Goal: Find specific page/section: Find specific page/section

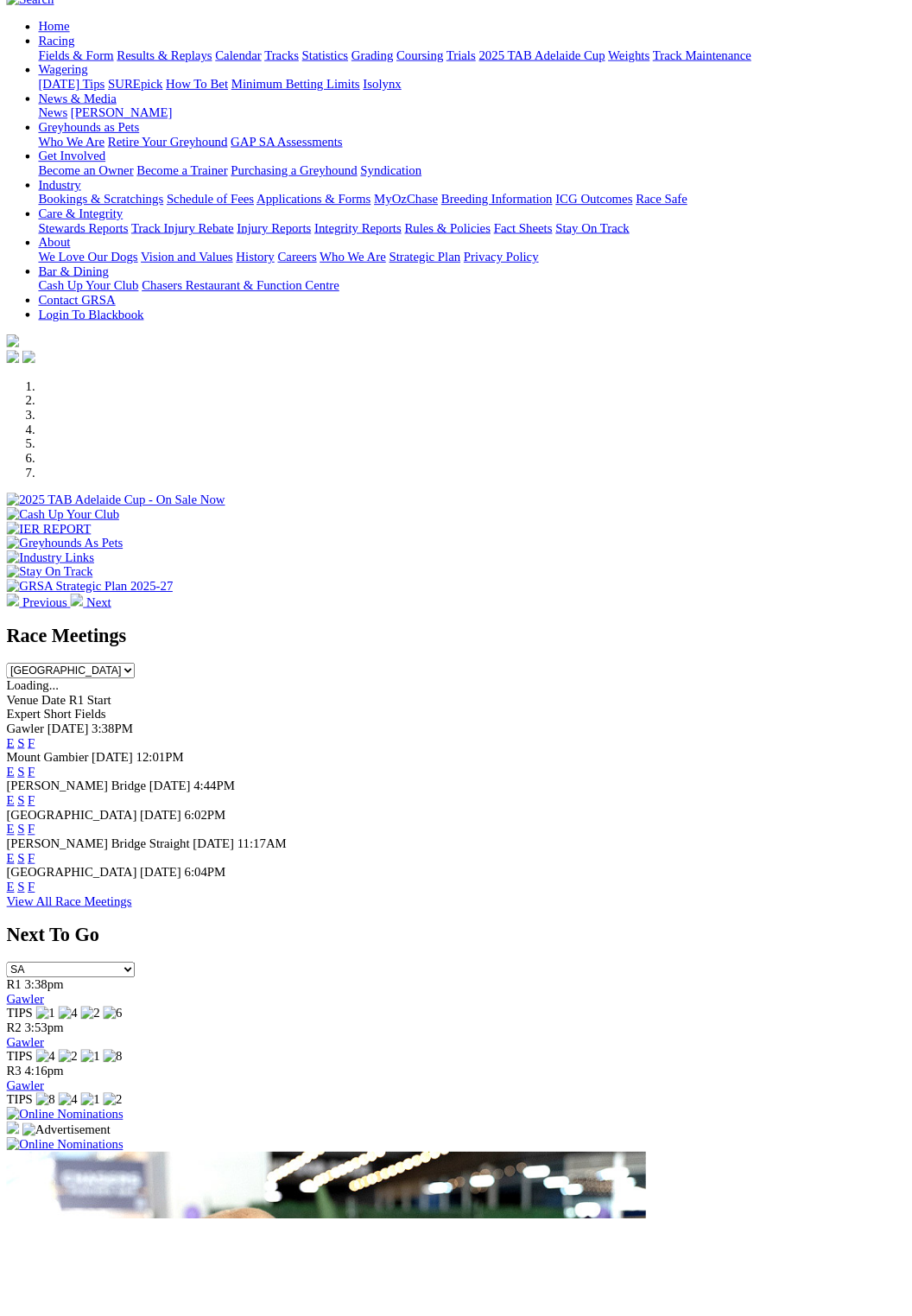
scroll to position [138, 0]
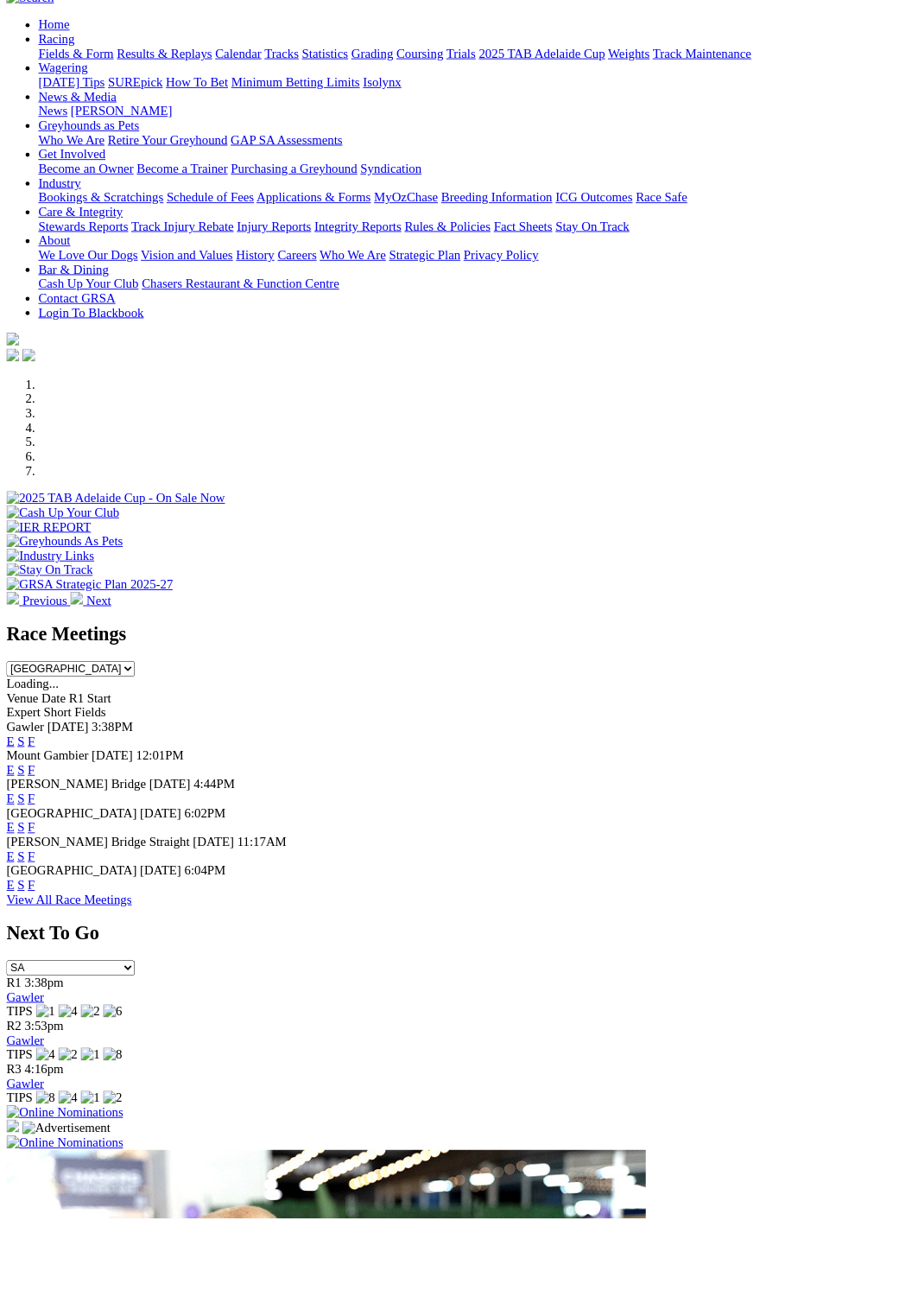
click at [38, 949] on link "F" at bounding box center [34, 956] width 8 height 14
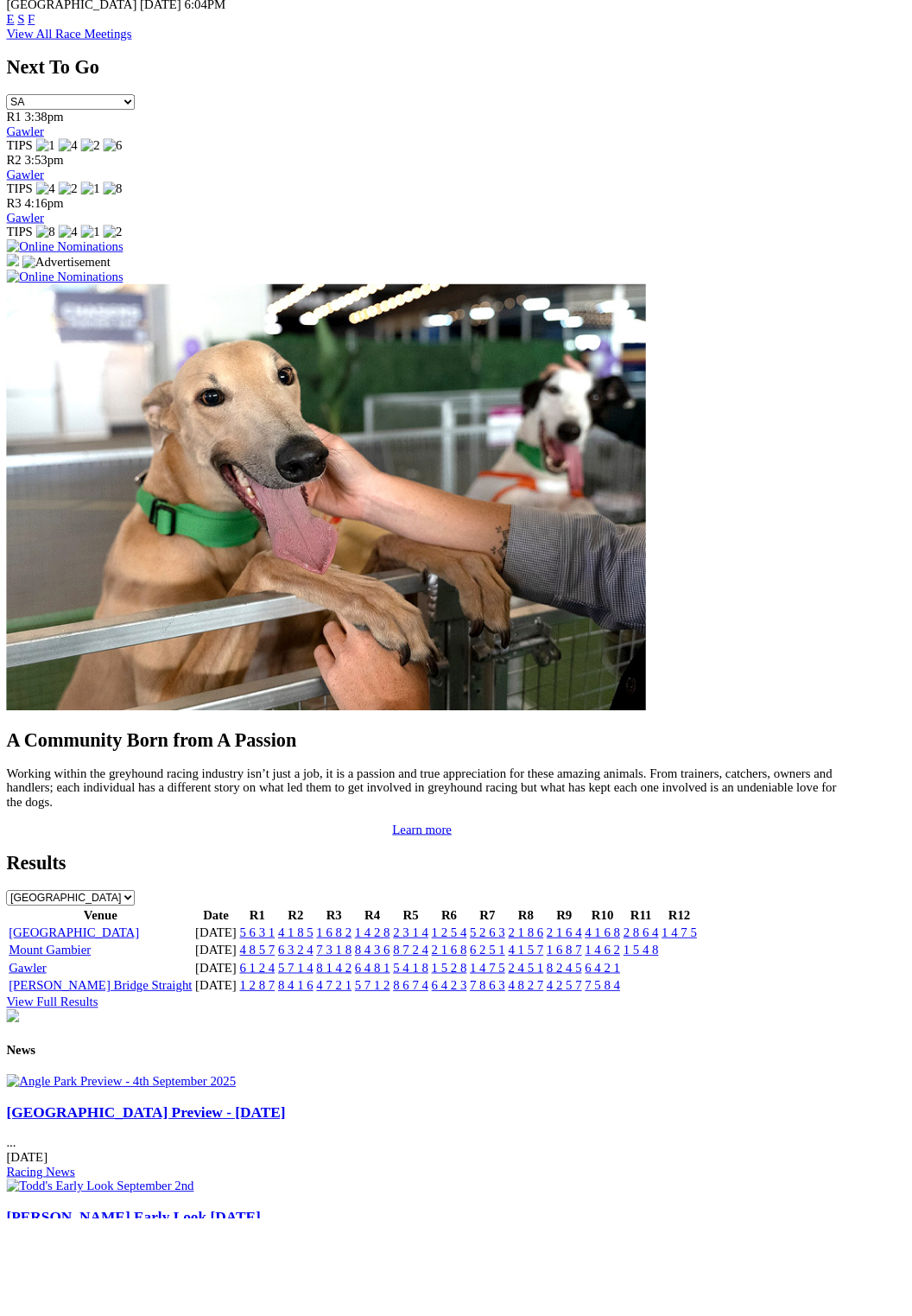
scroll to position [1072, 0]
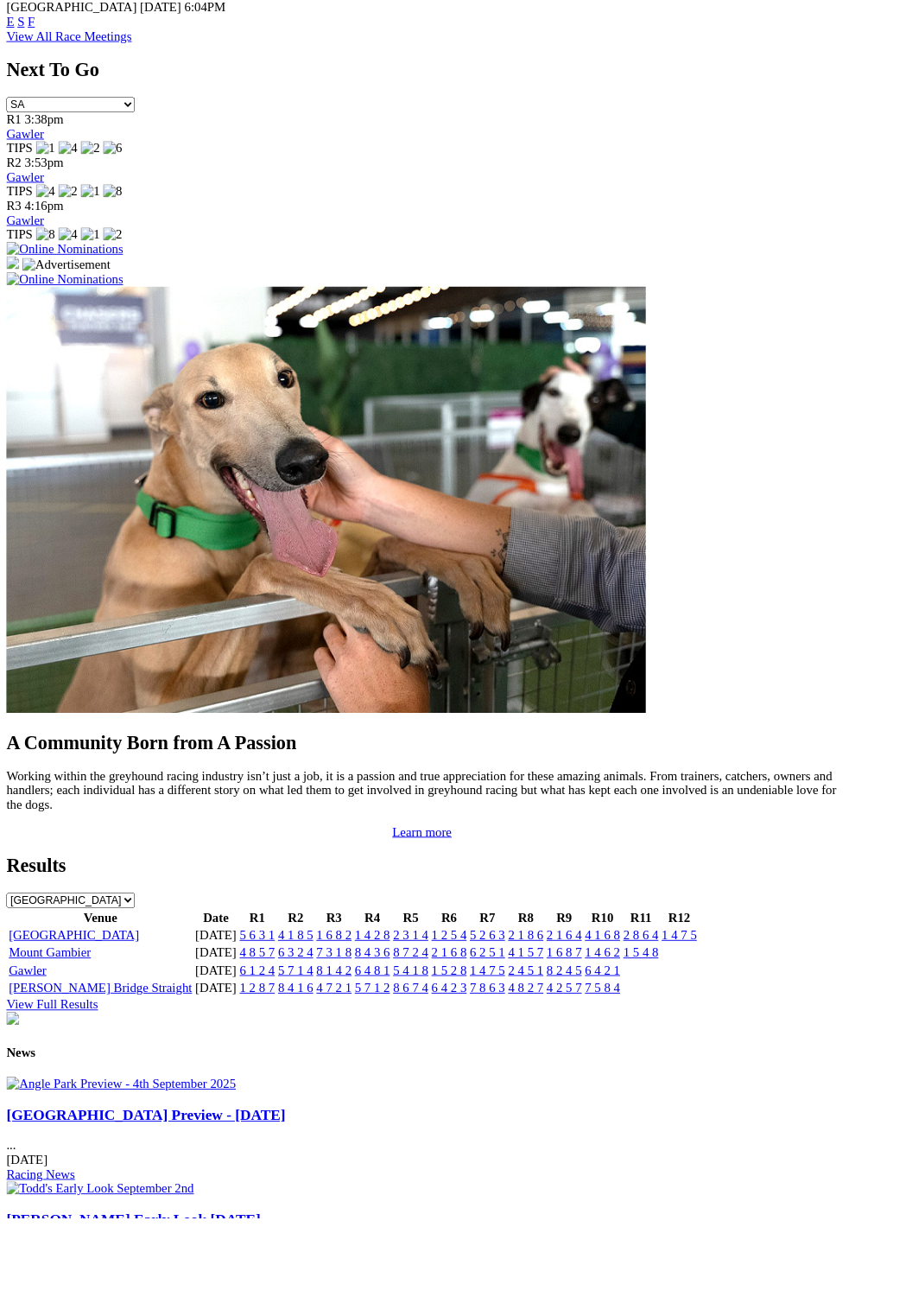
click at [85, 1002] on link "[GEOGRAPHIC_DATA]" at bounding box center [80, 1009] width 141 height 14
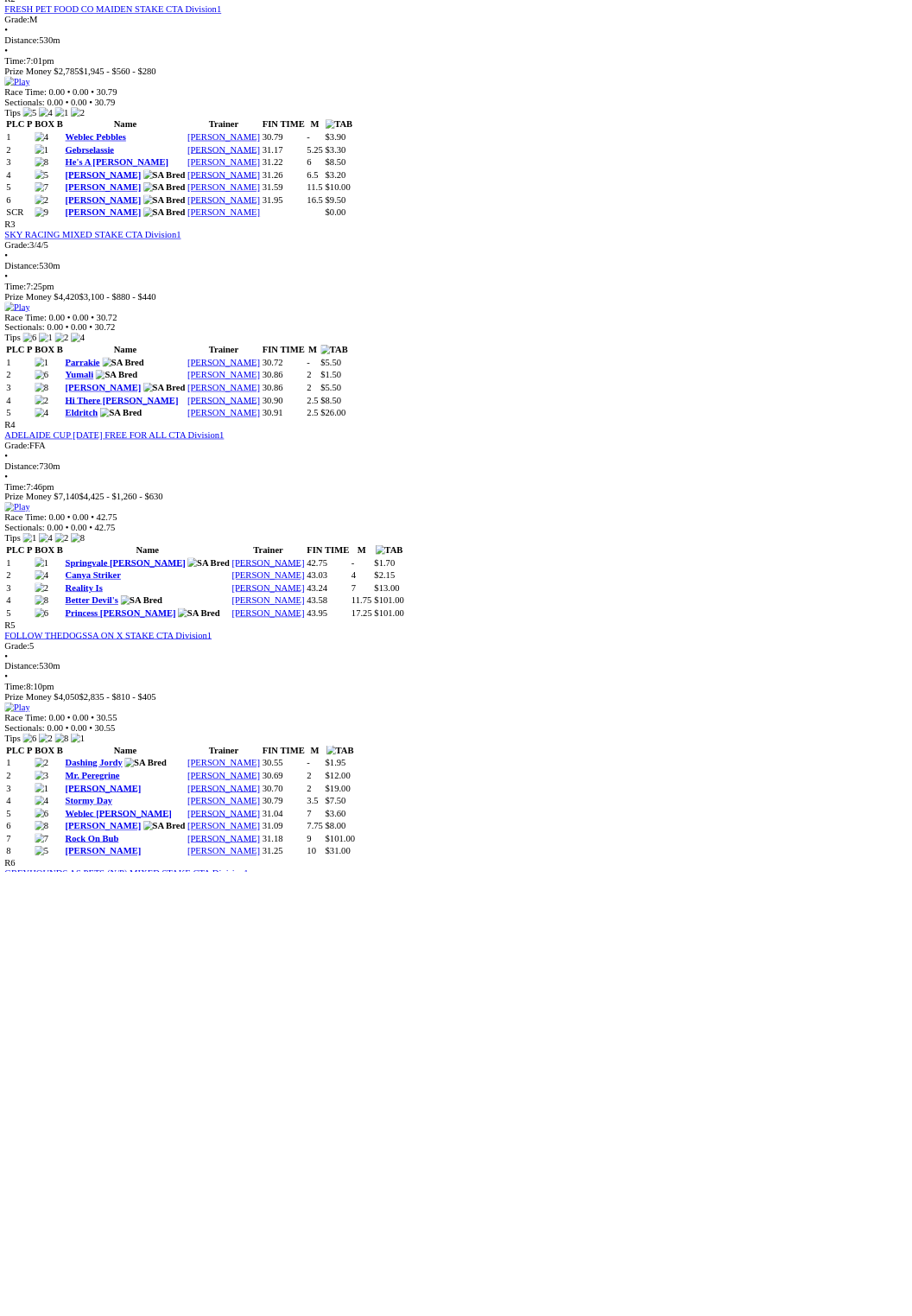
scroll to position [1238, 0]
